Goal: Find specific page/section: Find specific page/section

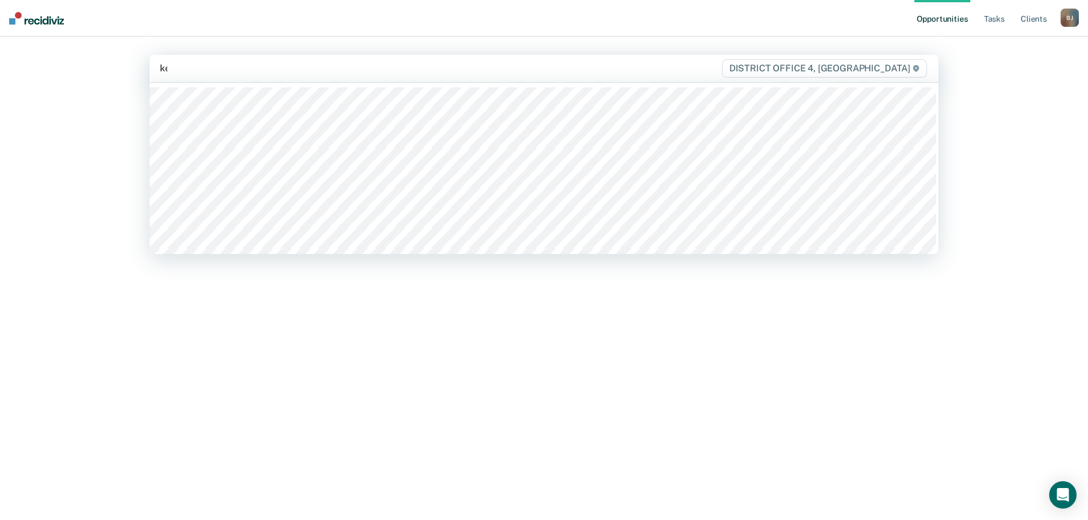
type input "kel"
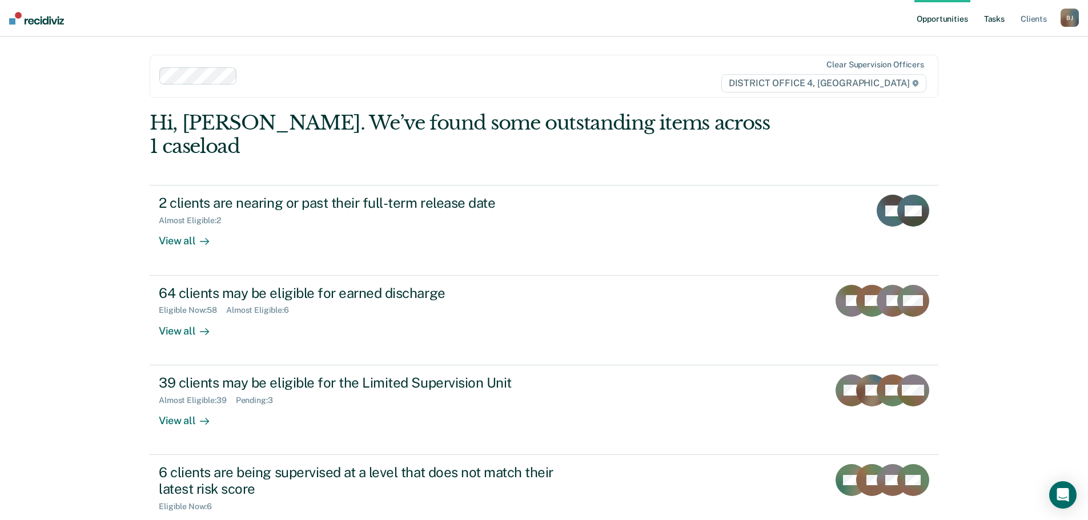
click at [989, 25] on link "Tasks" at bounding box center [994, 18] width 25 height 37
